Goal: Information Seeking & Learning: Understand process/instructions

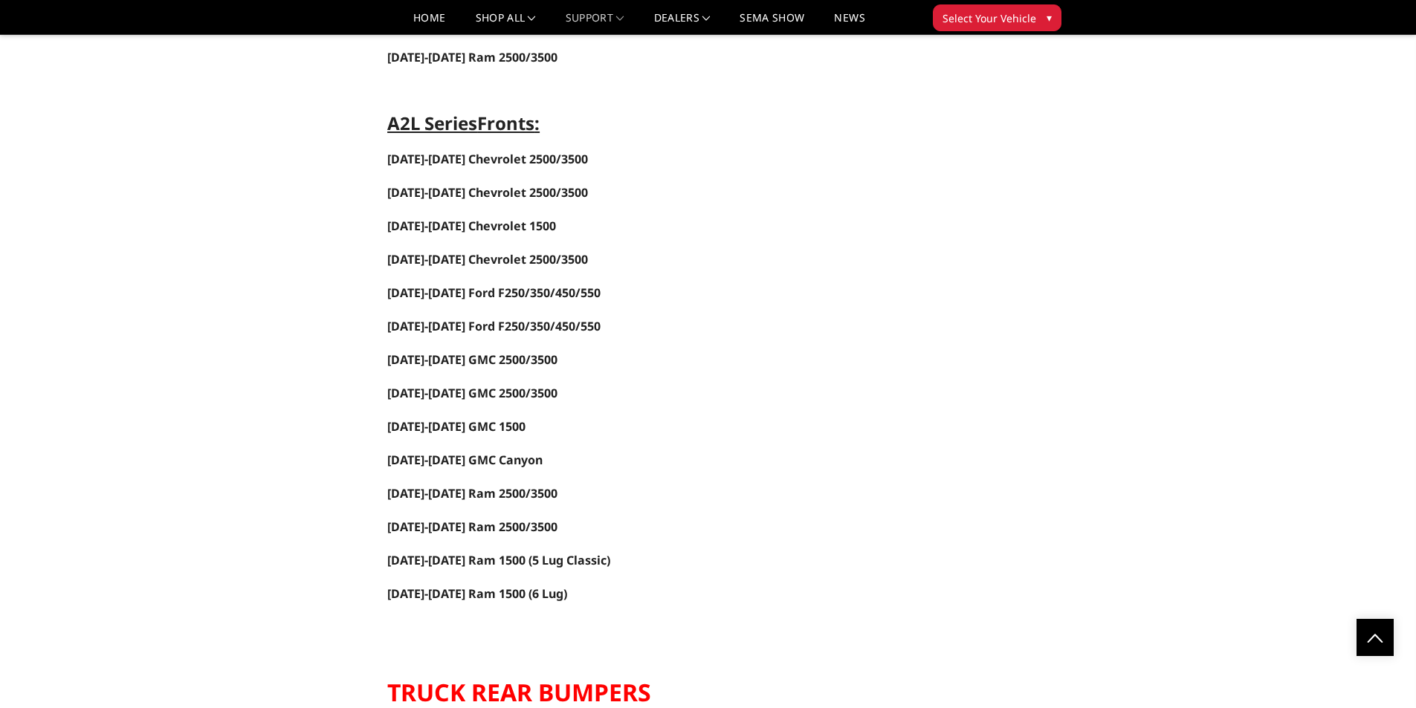
scroll to position [1734, 0]
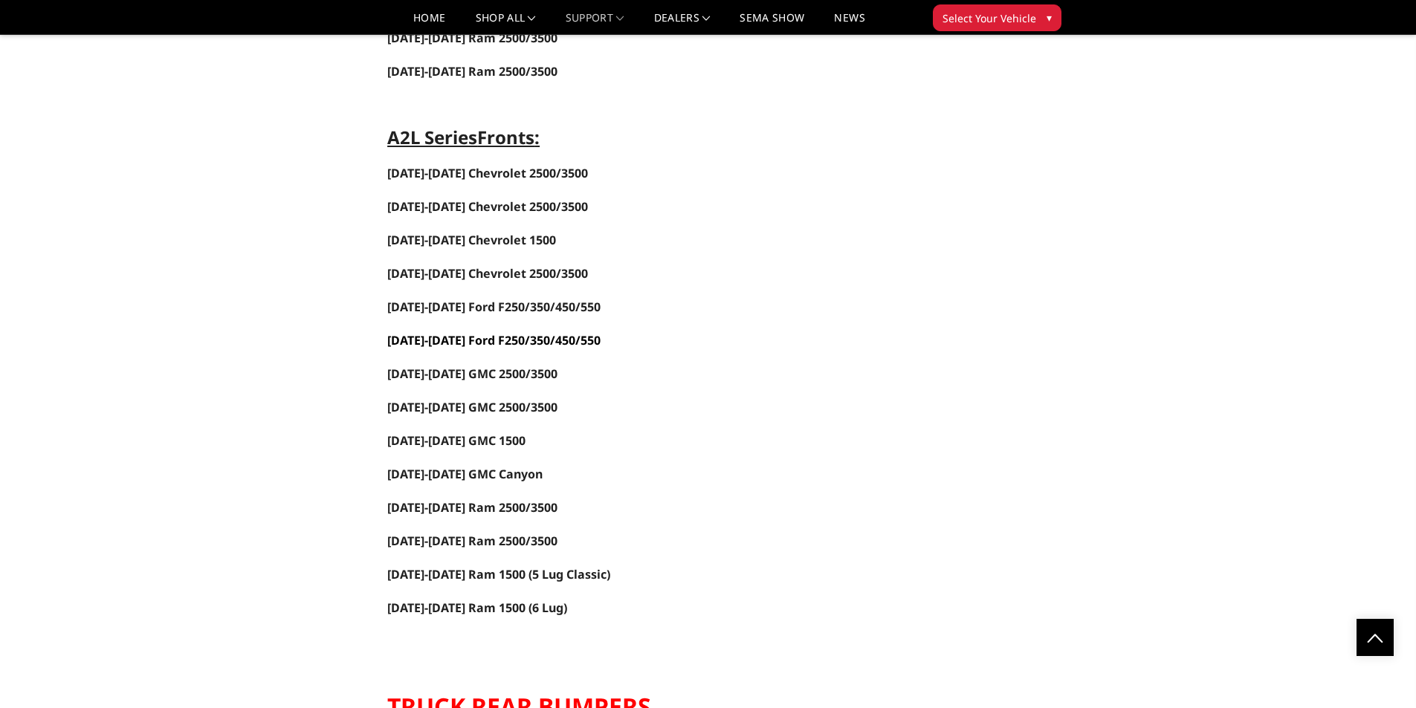
click at [574, 346] on span "[DATE]-[DATE] Ford F250/350/450/550" at bounding box center [493, 340] width 213 height 16
click at [519, 304] on span "[DATE]-[DATE] Ford F250/350/450/550" at bounding box center [493, 307] width 213 height 16
click at [540, 579] on span "5 Lug Classic)" at bounding box center [571, 574] width 78 height 16
click at [484, 605] on link "[DATE]-[DATE] Ram 1500 (6 Lug)" at bounding box center [477, 608] width 180 height 16
click at [528, 379] on span "[DATE]-[DATE] GMC 2500/3500" at bounding box center [472, 374] width 170 height 16
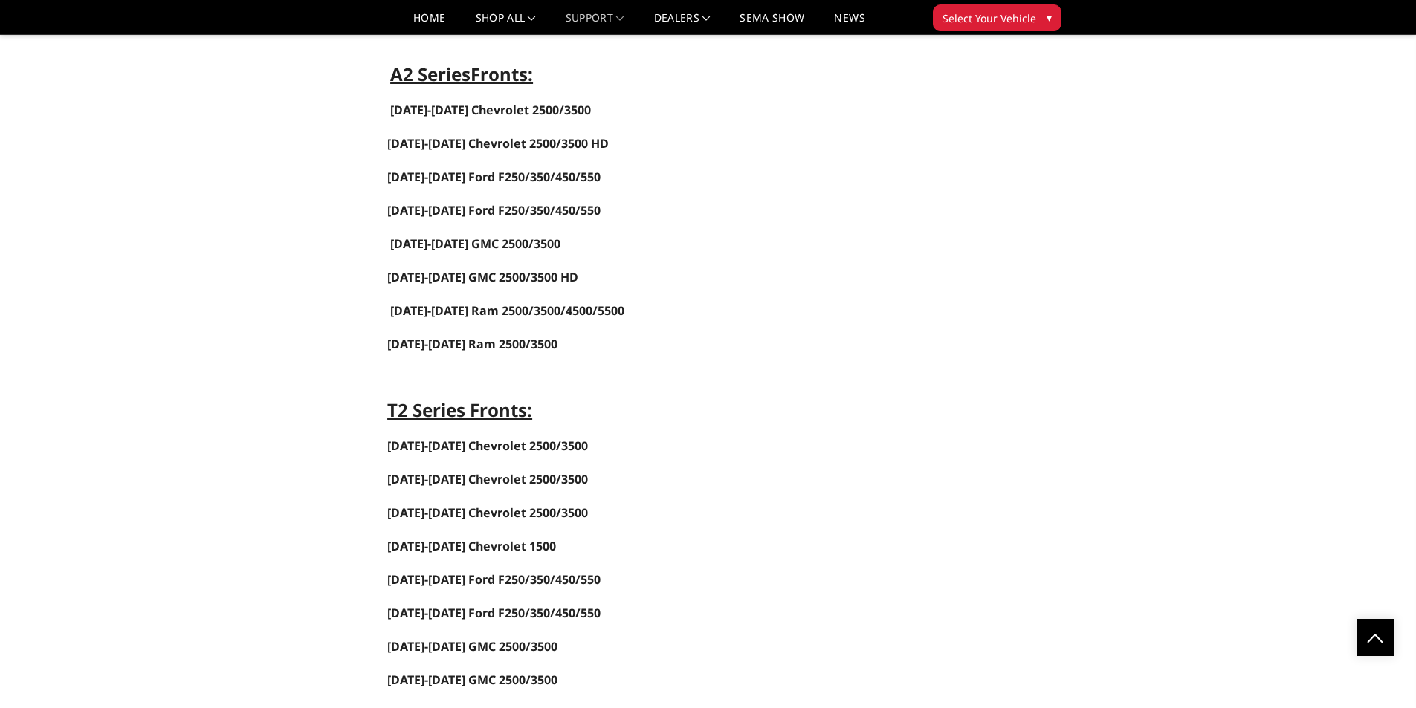
scroll to position [743, 0]
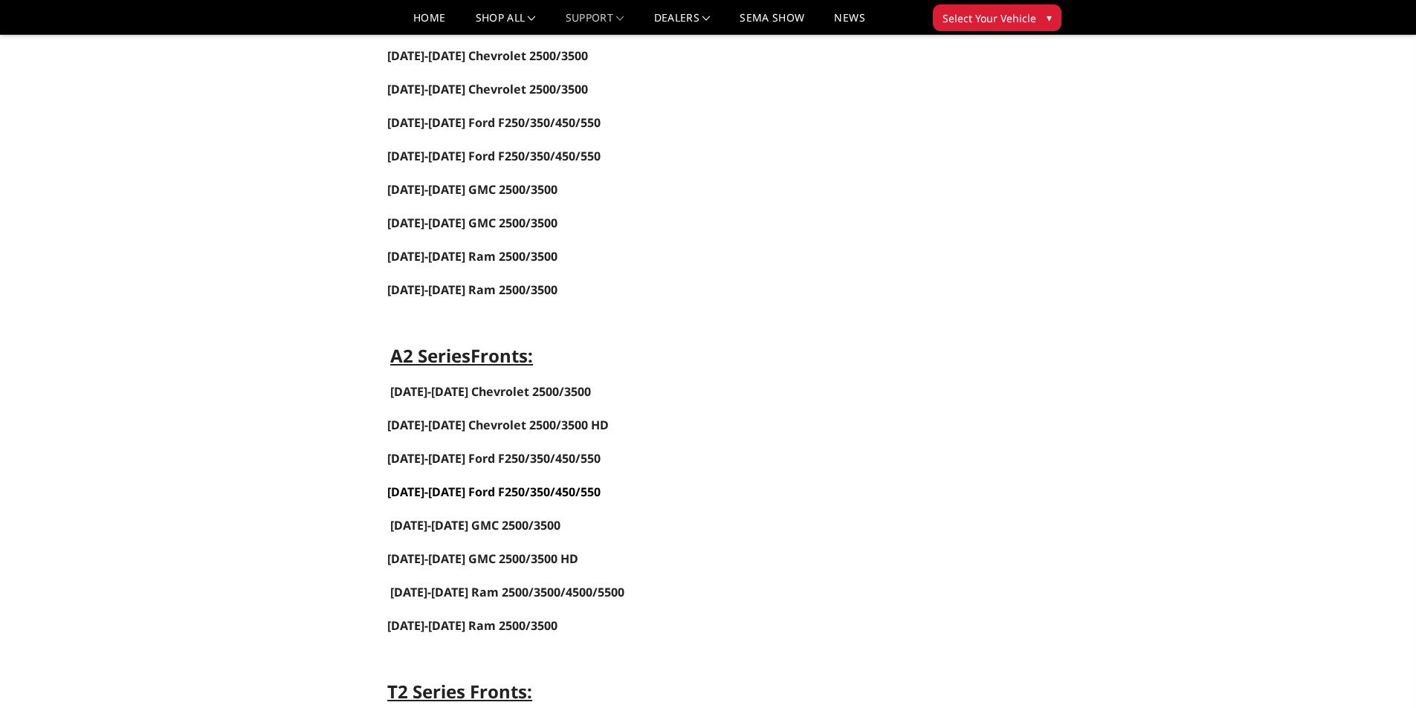
click at [578, 491] on link "[DATE]-[DATE] Ford F250/350/450/550" at bounding box center [493, 492] width 213 height 16
click at [557, 456] on link "[DATE]-[DATE] Ford F250/350/450/550" at bounding box center [493, 458] width 213 height 16
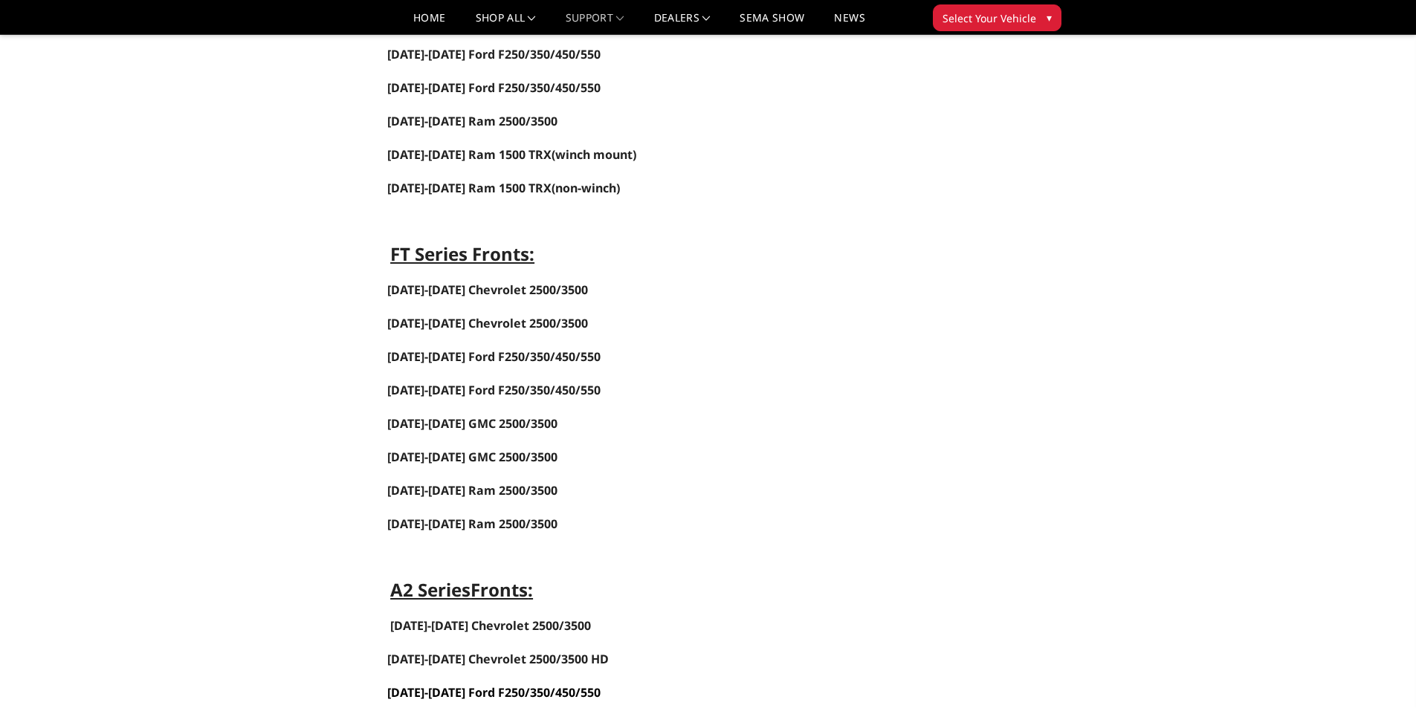
scroll to position [496, 0]
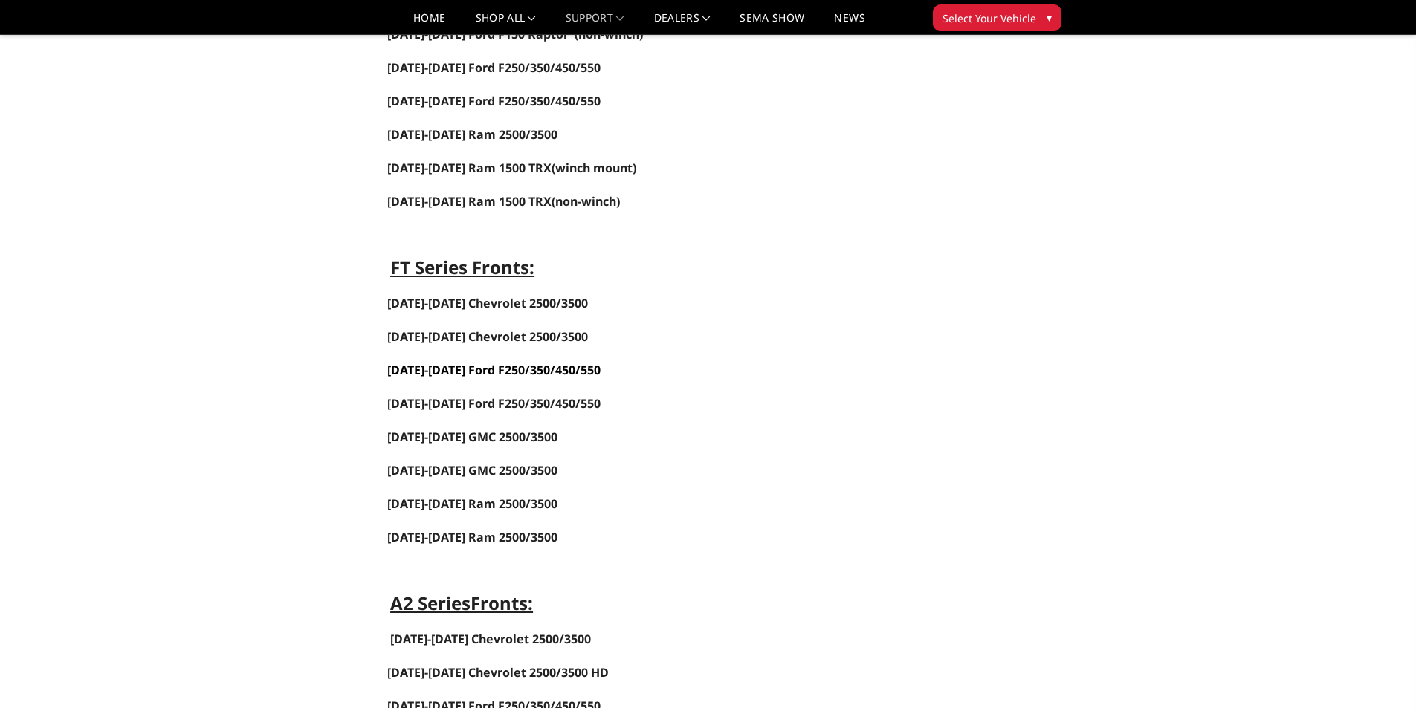
click at [541, 368] on span "[DATE]-[DATE] Ford F250/350/450/550" at bounding box center [493, 370] width 213 height 16
click at [572, 403] on span "[DATE]-[DATE] Ford F250/350/450/550" at bounding box center [493, 403] width 213 height 16
click at [521, 370] on span "[DATE]-[DATE] Ford F250/350/450/550" at bounding box center [493, 370] width 213 height 16
